Goal: Navigation & Orientation: Find specific page/section

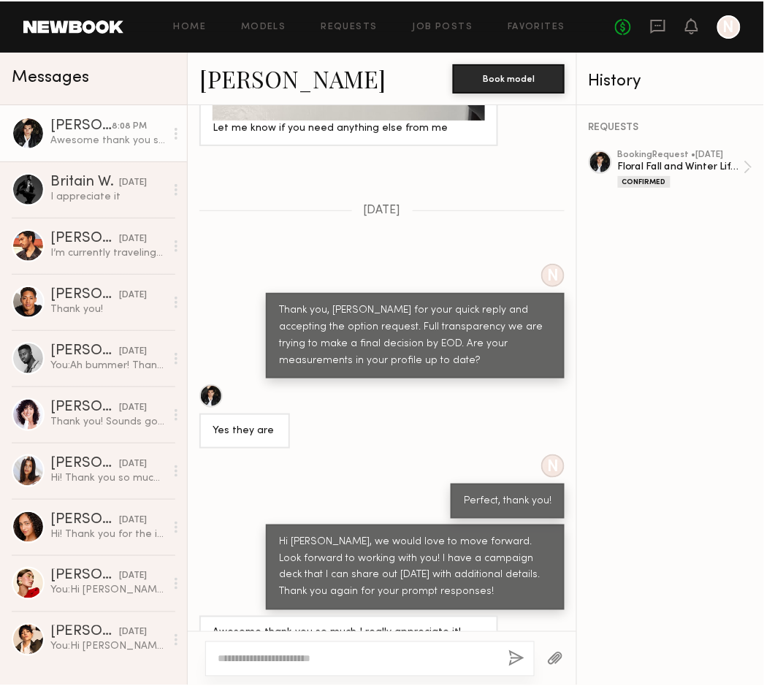
scroll to position [1341, 0]
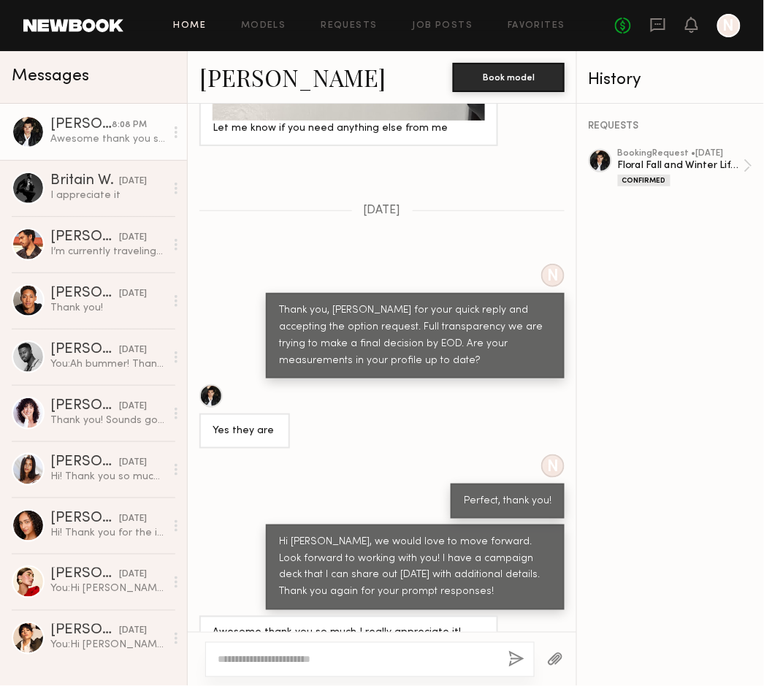
click at [195, 25] on link "Home" at bounding box center [190, 25] width 33 height 9
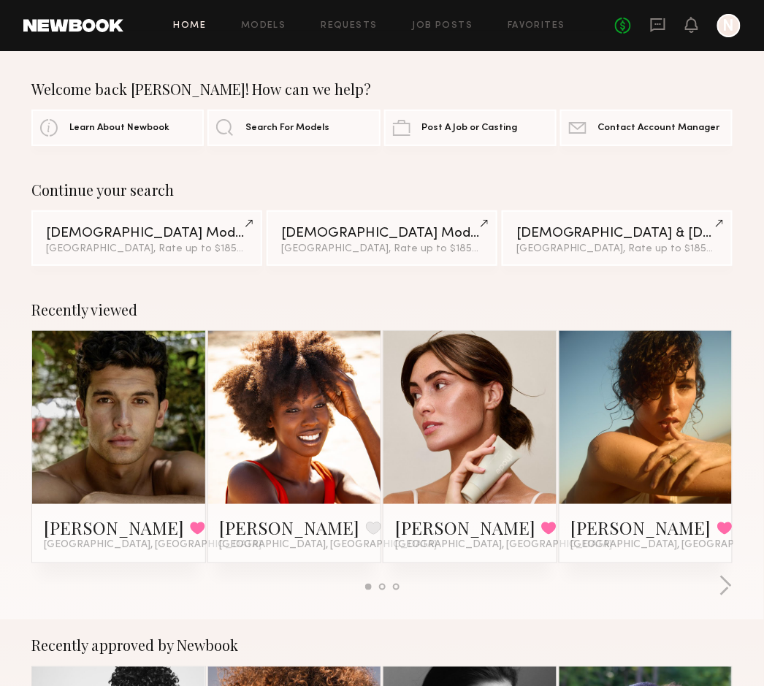
click at [104, 28] on link at bounding box center [73, 25] width 100 height 13
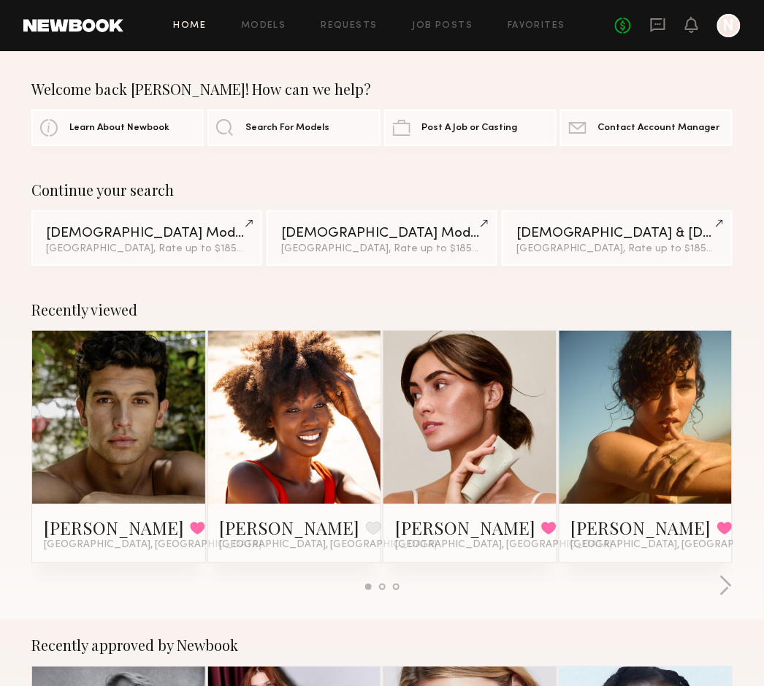
click at [92, 24] on link at bounding box center [73, 25] width 100 height 13
